Goal: Use online tool/utility: Utilize a website feature to perform a specific function

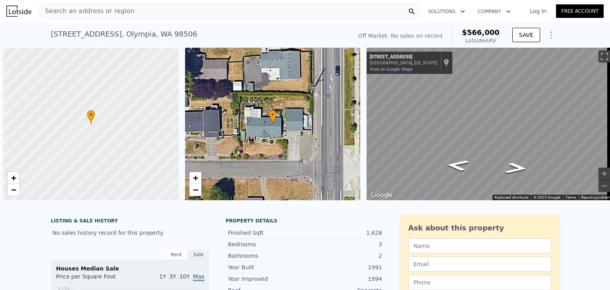
scroll to position [0, 3]
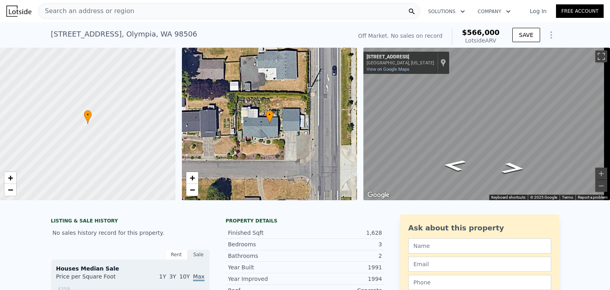
click at [111, 12] on span "Search an address or region" at bounding box center [87, 11] width 96 height 10
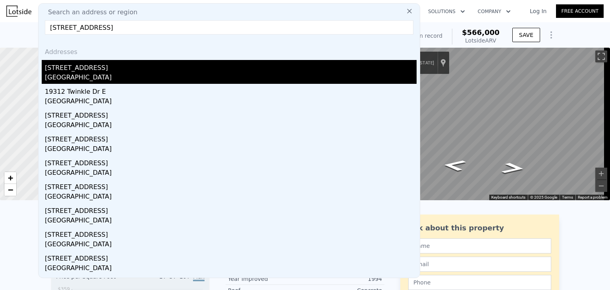
type input "[STREET_ADDRESS]"
click at [77, 76] on div "[GEOGRAPHIC_DATA]" at bounding box center [231, 78] width 372 height 11
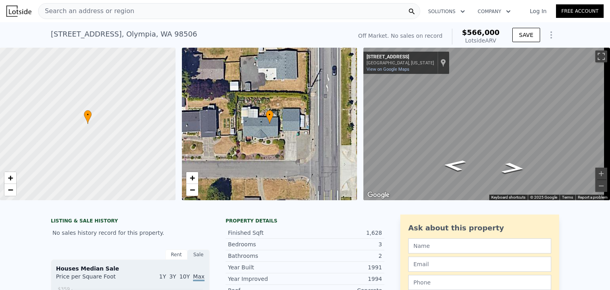
type input "3"
type input "1"
type input "2.5"
type input "1252"
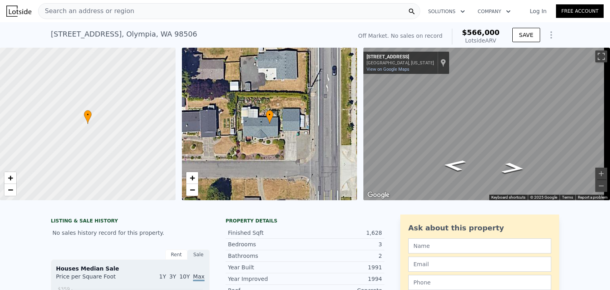
type input "1808"
type input "4892"
type input "14000"
type input "$ 408,000"
type input "$ 139,697"
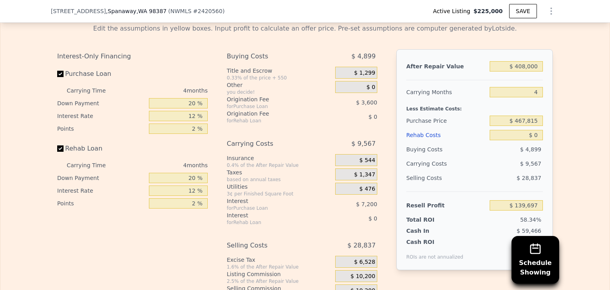
scroll to position [1213, 0]
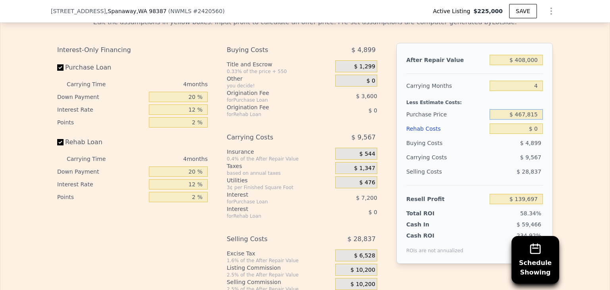
click at [523, 120] on input "$ 467,815" at bounding box center [516, 114] width 53 height 10
type input "$ 225,000"
type input "$ 60"
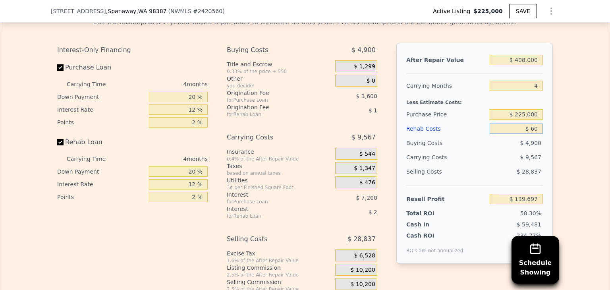
type input "$ 139,636"
type input "$ 60,000"
type input "$ 76,817"
type input "$ 60,000"
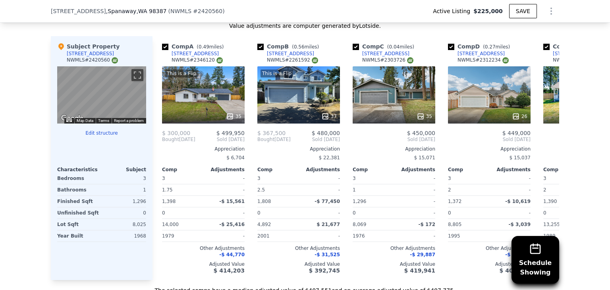
scroll to position [805, 0]
